Goal: Task Accomplishment & Management: Use online tool/utility

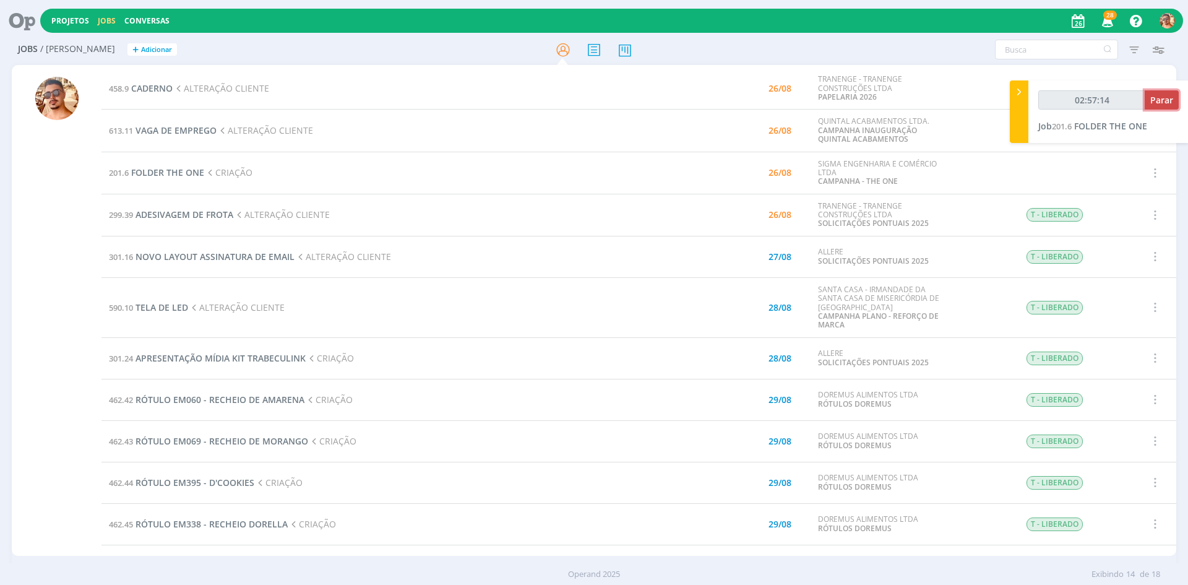
click at [1176, 97] on button "Parar" at bounding box center [1162, 99] width 34 height 19
click at [151, 176] on span "FOLDER THE ONE" at bounding box center [167, 172] width 73 height 12
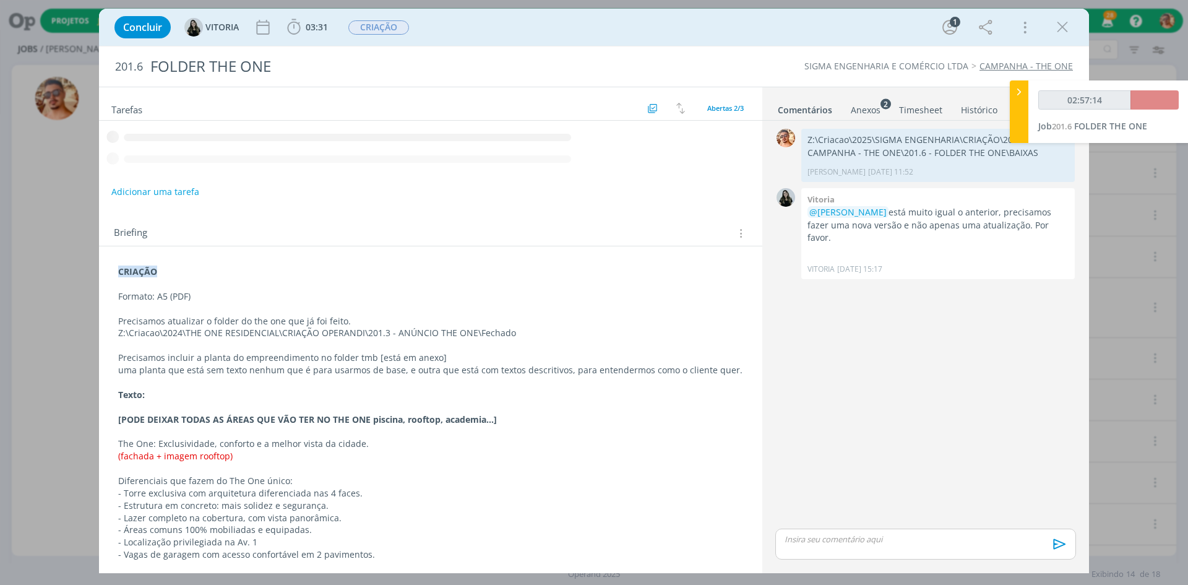
click at [825, 539] on p "dialog" at bounding box center [925, 538] width 281 height 11
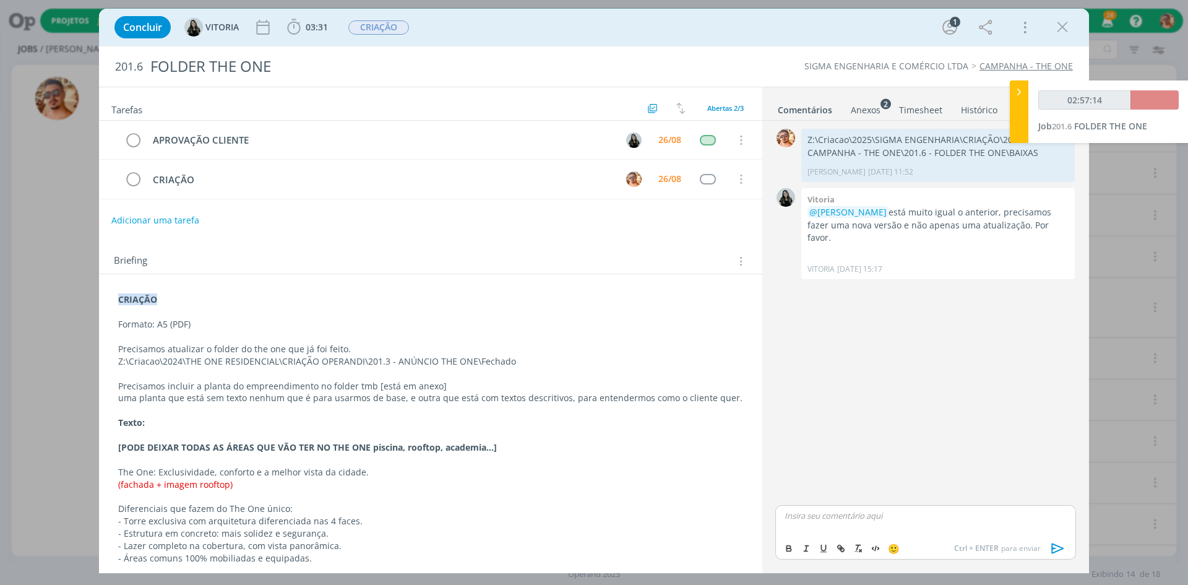
type input "02:58:00"
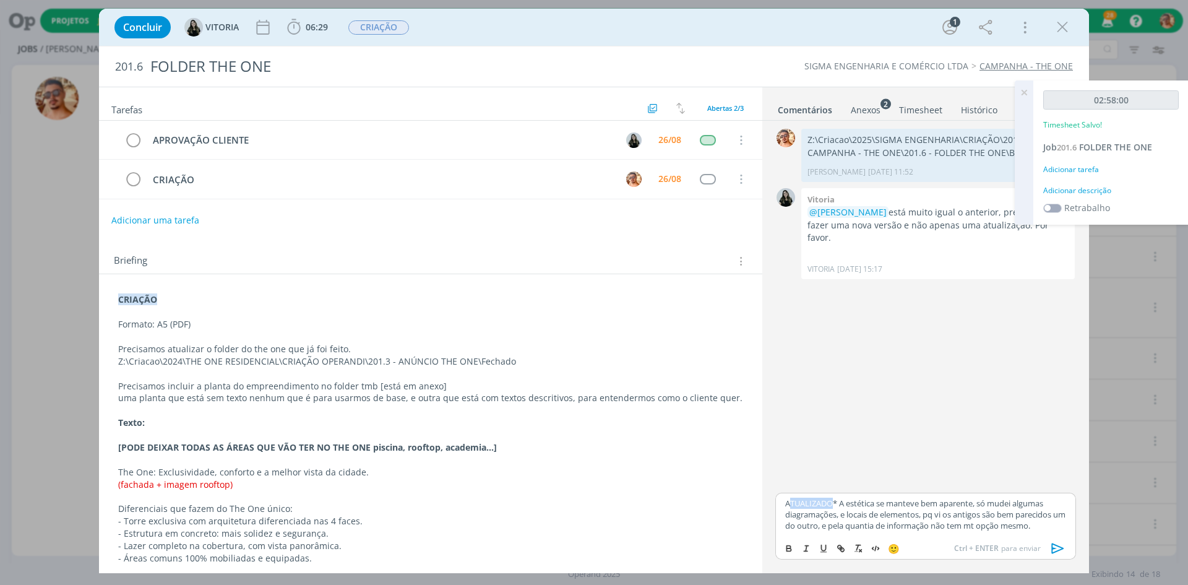
drag, startPoint x: 834, startPoint y: 503, endPoint x: 791, endPoint y: 501, distance: 43.4
click at [791, 501] on p "ATUALIZADO* A estética se manteve bem aparente, só mudei algumas diagramações, …" at bounding box center [925, 514] width 281 height 34
drag, startPoint x: 1001, startPoint y: 527, endPoint x: 982, endPoint y: 525, distance: 19.3
click at [982, 525] on p "ALTERADO* A estética se manteve bem aparente, só mudei algumas diagramações, e …" at bounding box center [925, 514] width 281 height 34
click at [988, 525] on p "ALTERADO* A estética se manteve bem aparente, só mudei algumas diagramações, e …" at bounding box center [925, 514] width 281 height 34
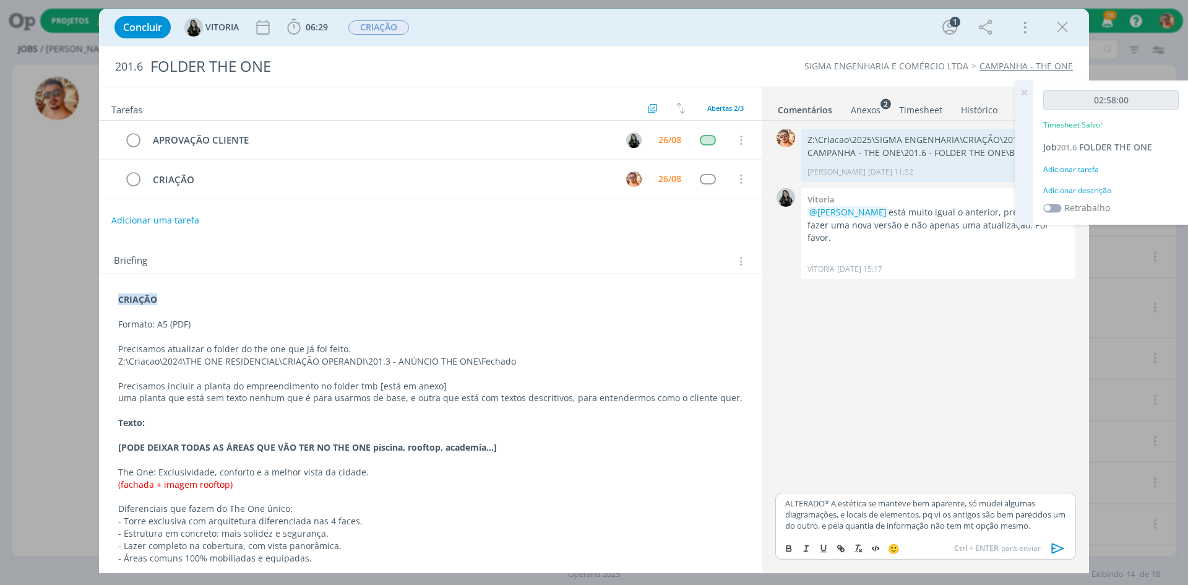
click at [1000, 525] on p "ALTERADO* A estética se manteve bem aparente, só mudei algumas diagramações, e …" at bounding box center [925, 514] width 281 height 34
click at [1067, 546] on icon "dialog" at bounding box center [1058, 548] width 19 height 19
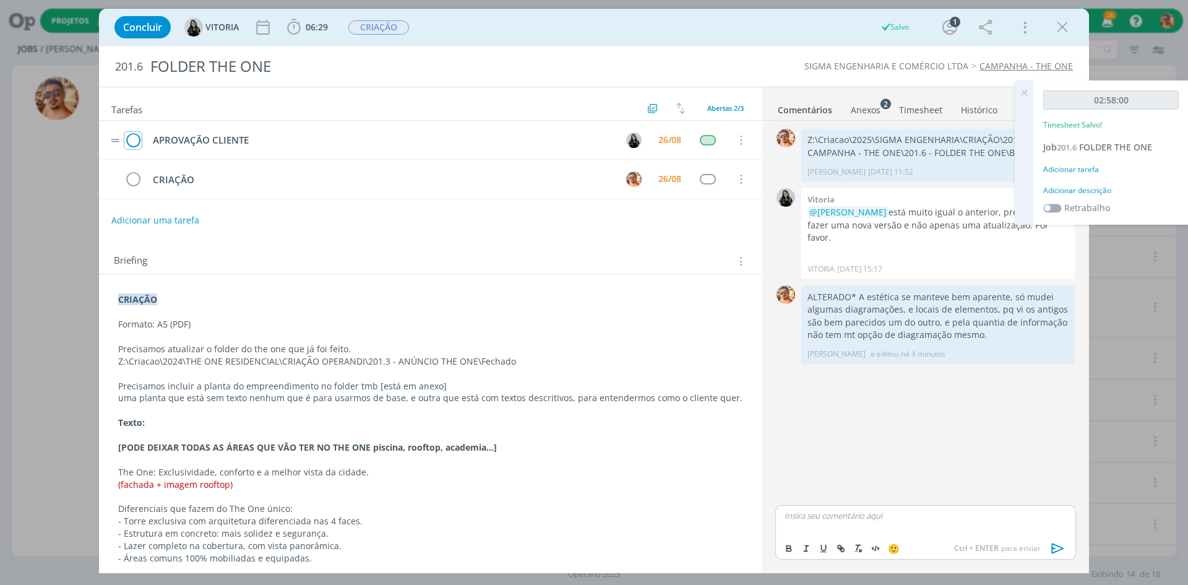
click at [134, 143] on icon "dialog" at bounding box center [132, 140] width 17 height 19
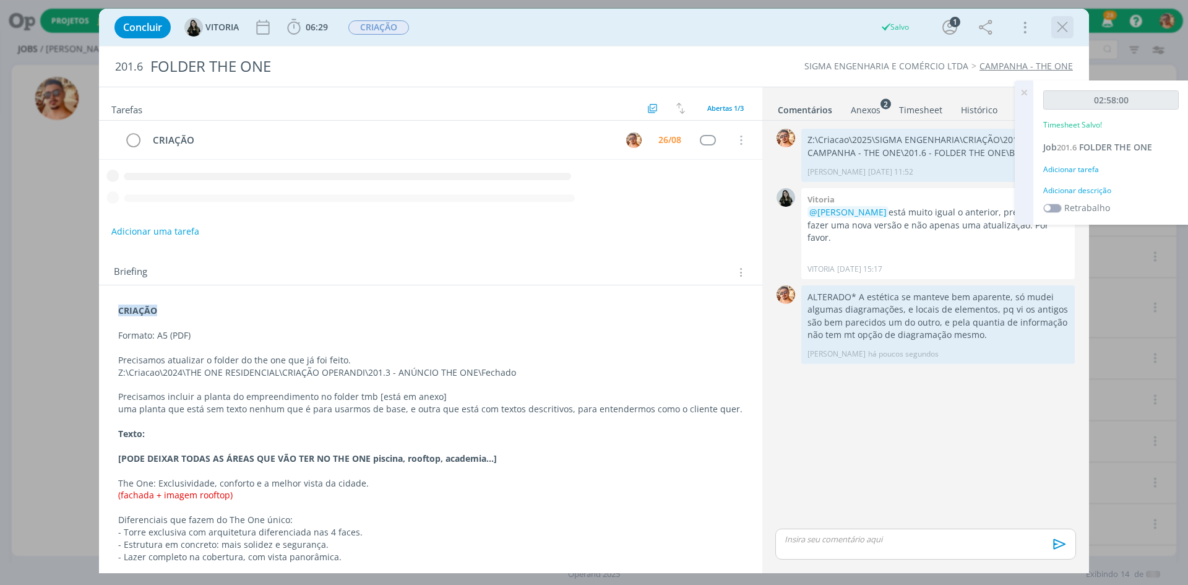
click at [1061, 25] on icon "dialog" at bounding box center [1062, 27] width 19 height 19
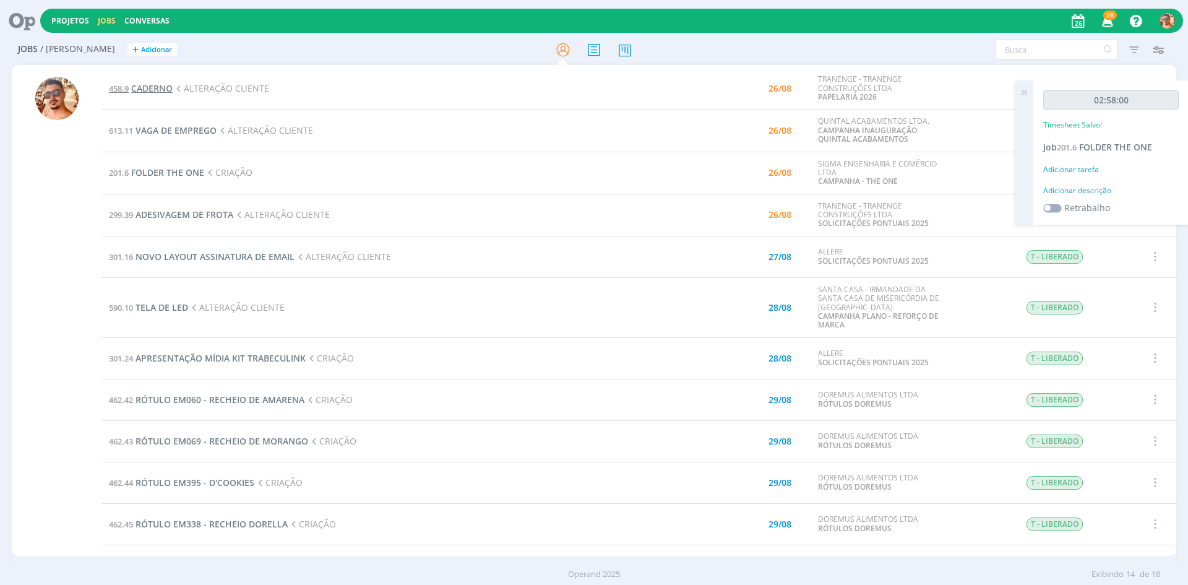
click at [154, 90] on span "CADERNO" at bounding box center [151, 88] width 41 height 12
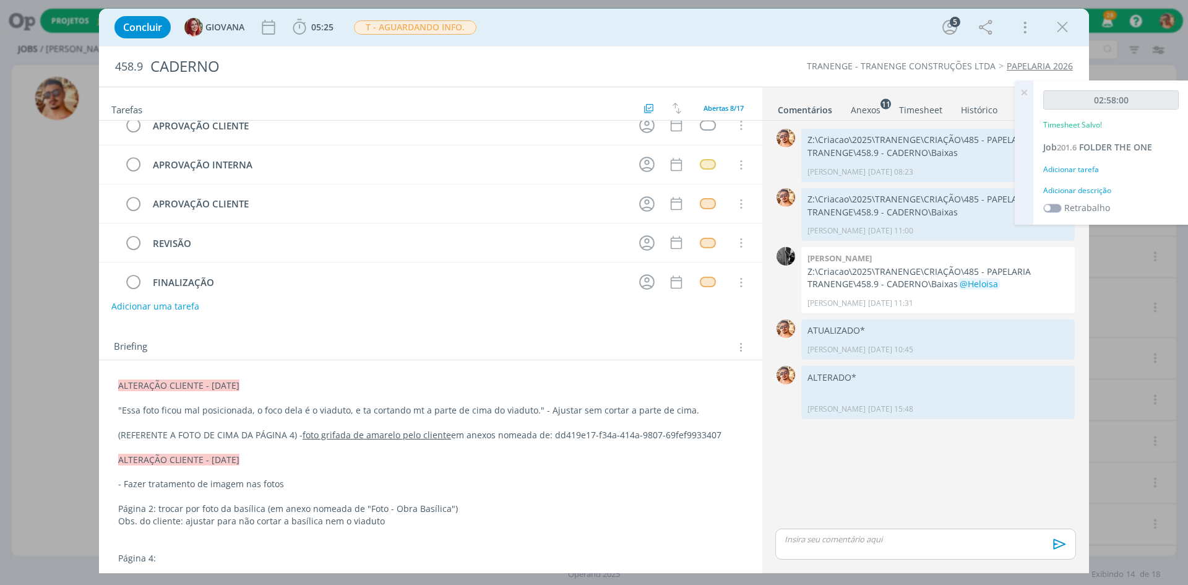
scroll to position [62, 0]
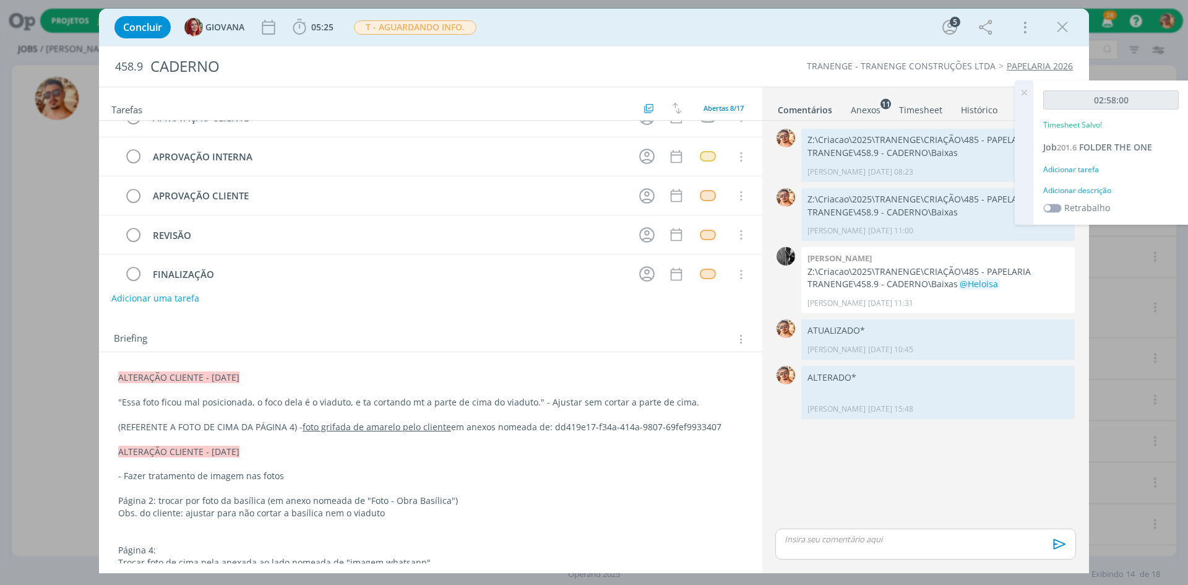
click at [871, 106] on div "Anexos 11" at bounding box center [866, 110] width 30 height 12
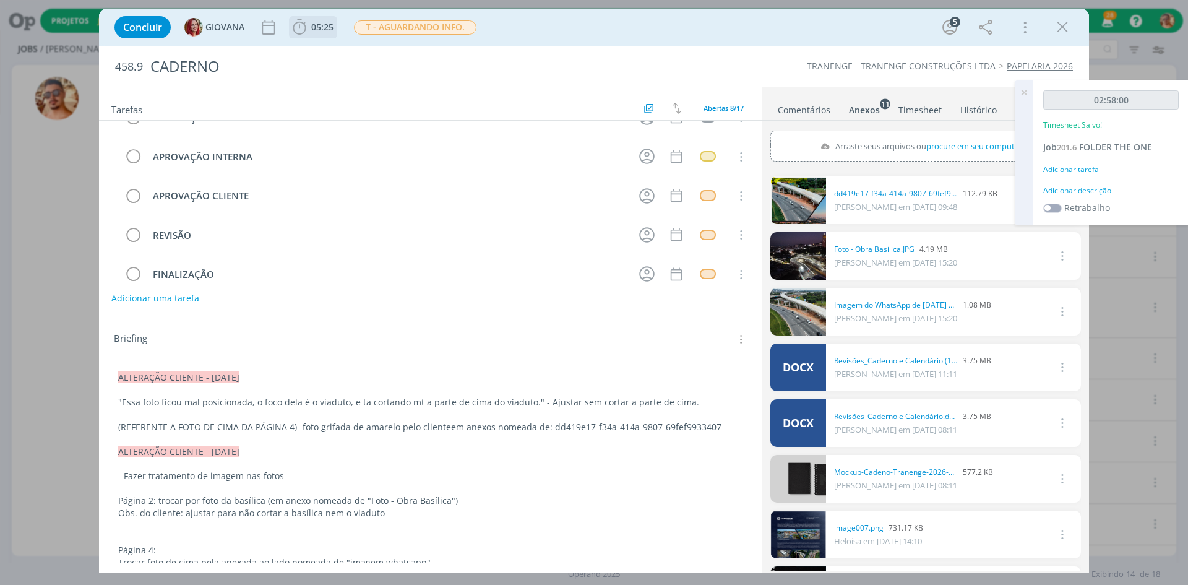
drag, startPoint x: 317, startPoint y: 29, endPoint x: 344, endPoint y: 48, distance: 32.8
click at [318, 29] on span "05:25" at bounding box center [322, 27] width 22 height 12
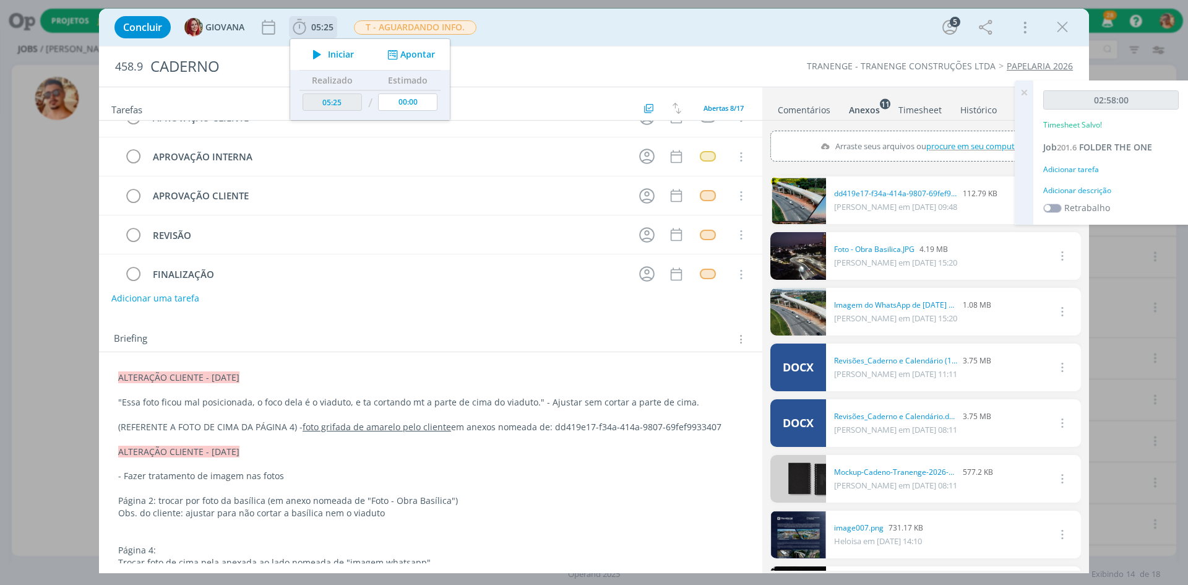
click at [343, 57] on span "Iniciar" at bounding box center [341, 54] width 26 height 9
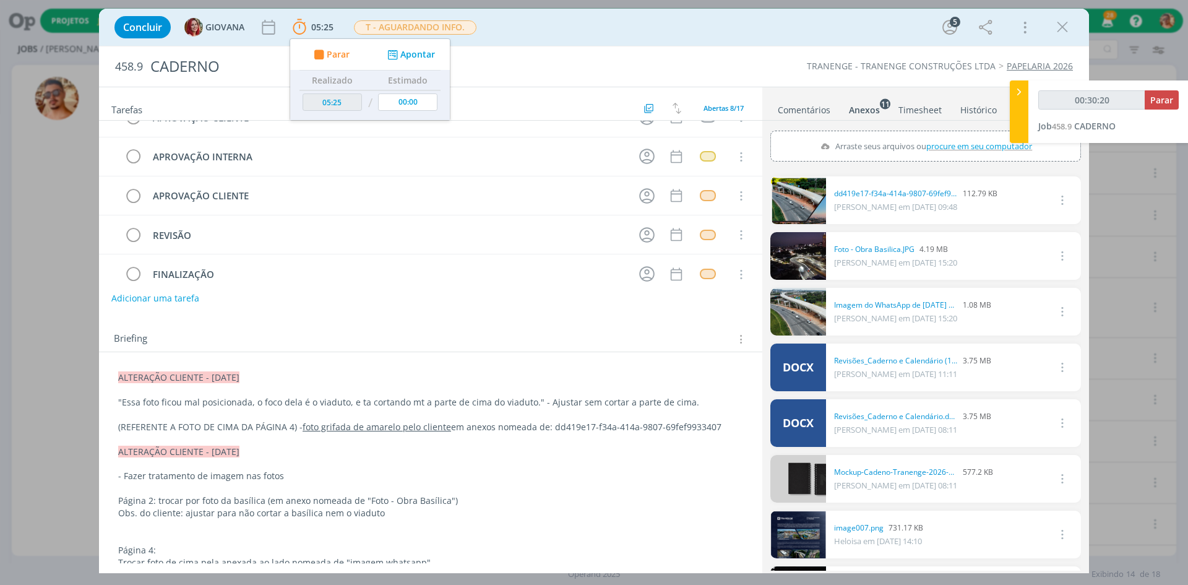
type input "00:31:20"
